Goal: Check status: Check status

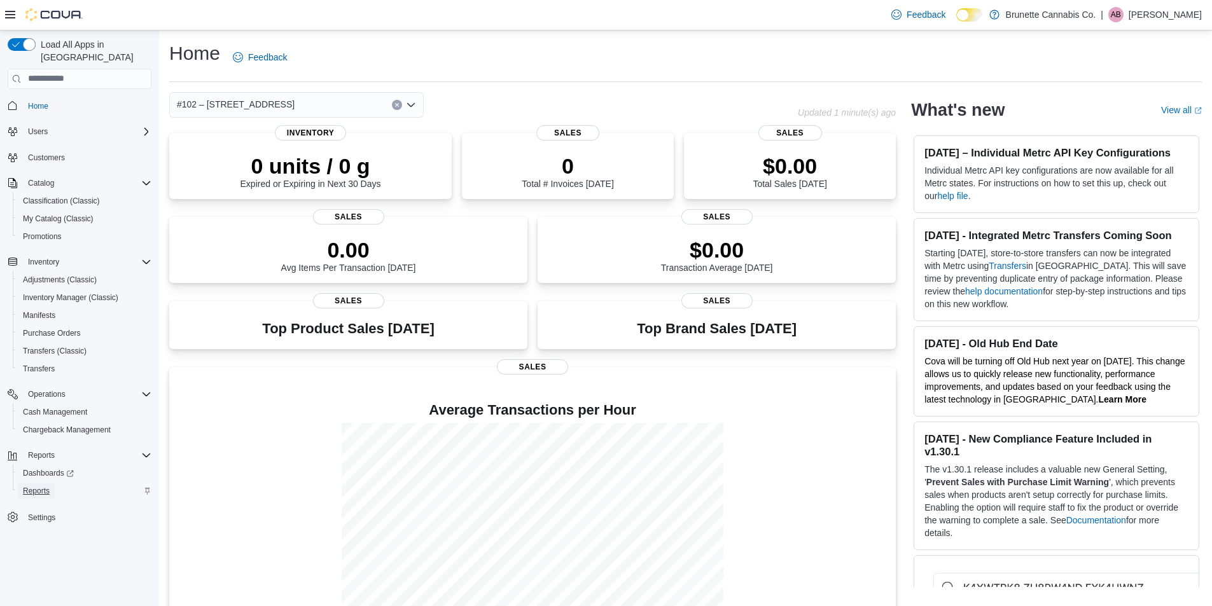
click at [43, 486] on span "Reports" at bounding box center [36, 491] width 27 height 10
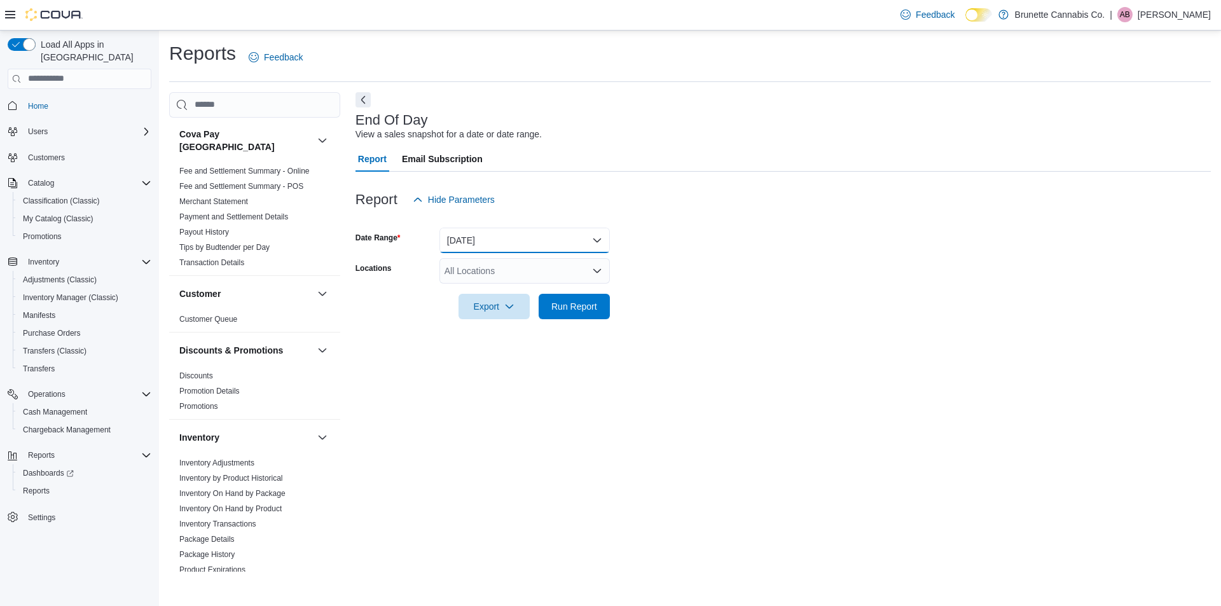
click at [484, 241] on button "[DATE]" at bounding box center [525, 240] width 170 height 25
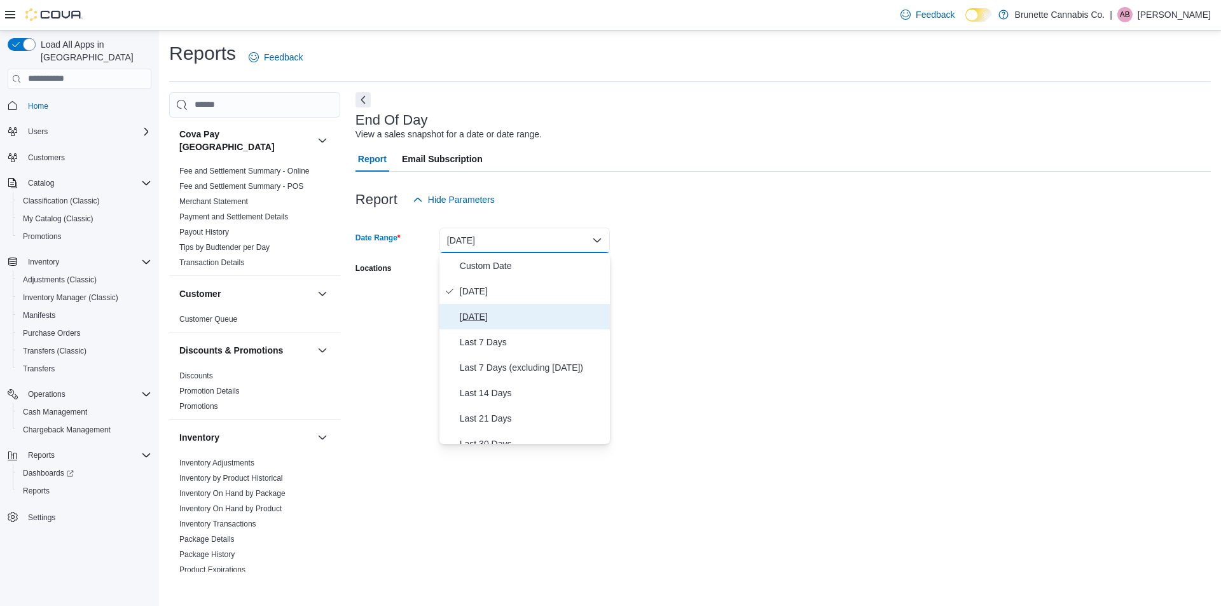
click at [484, 322] on span "[DATE]" at bounding box center [532, 316] width 145 height 15
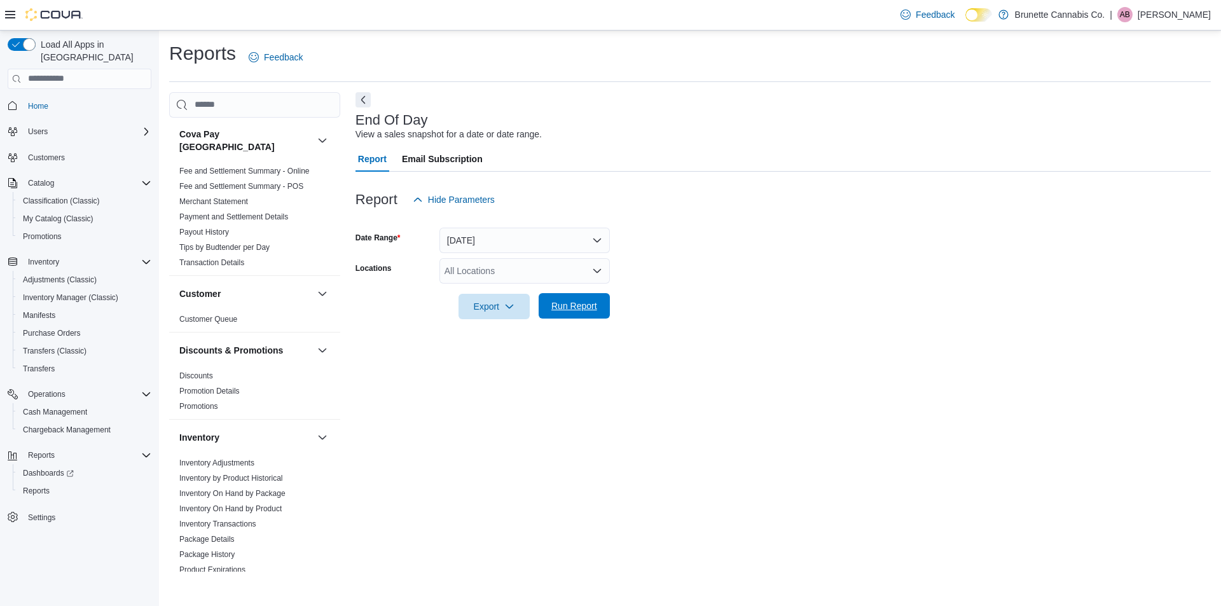
click at [592, 317] on span "Run Report" at bounding box center [574, 305] width 56 height 25
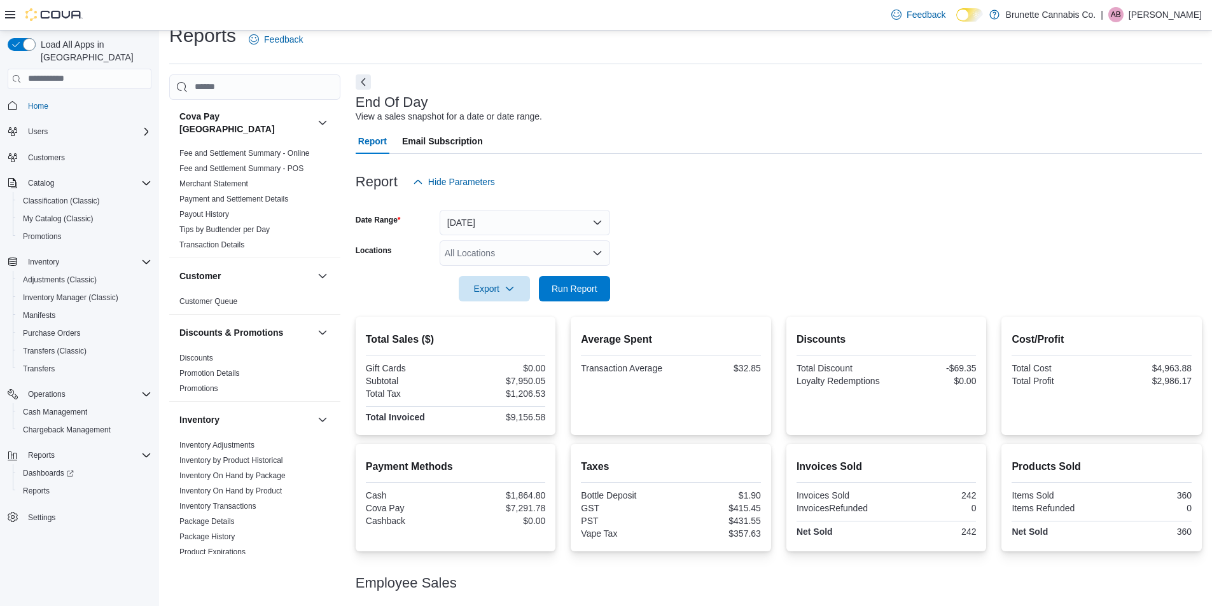
scroll to position [121, 0]
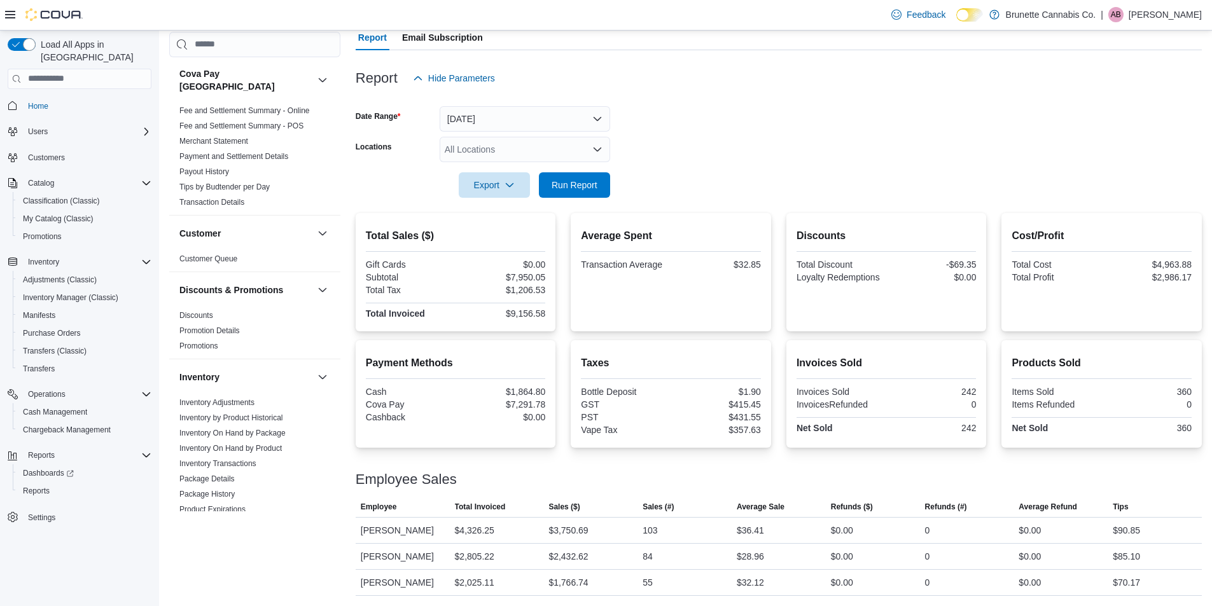
click at [534, 391] on div "$1,864.80" at bounding box center [501, 392] width 87 height 10
copy div "1,864.80"
click at [532, 403] on div "$7,291.78" at bounding box center [501, 404] width 87 height 10
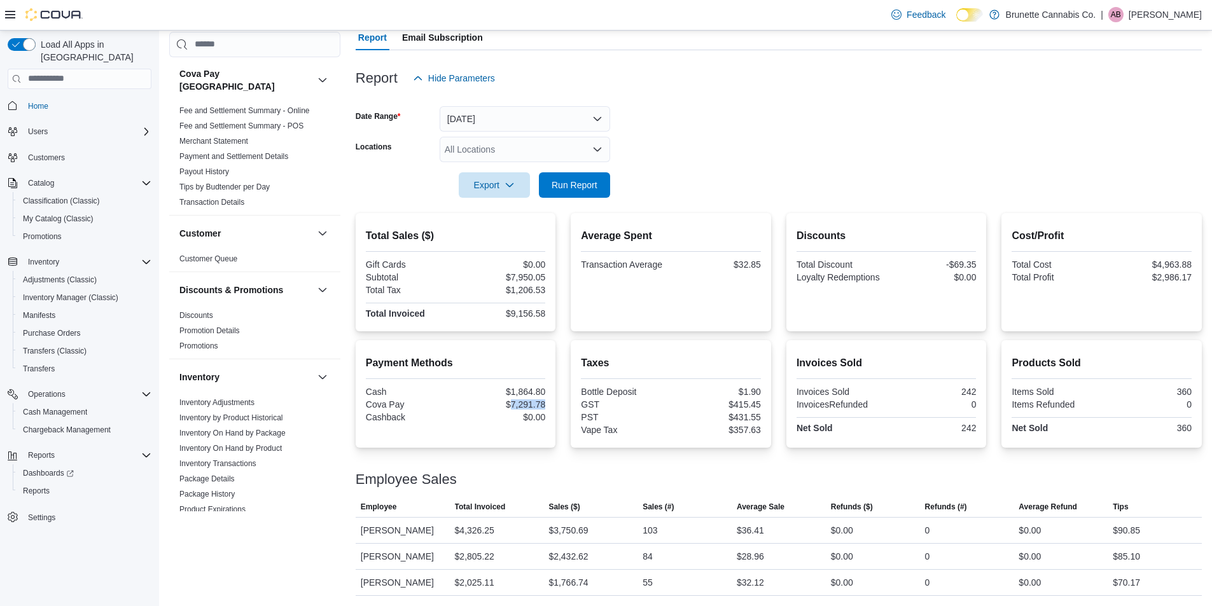
copy div "7,291.78"
